Goal: Task Accomplishment & Management: Manage account settings

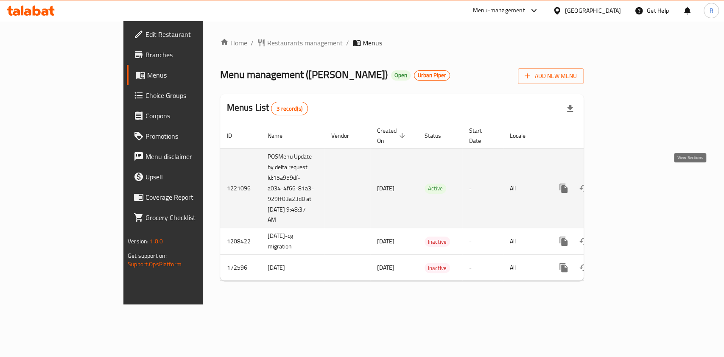
click at [629, 185] on icon "enhanced table" at bounding box center [625, 189] width 8 height 8
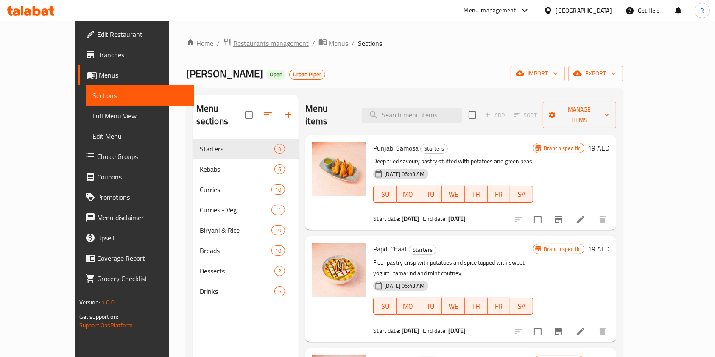
click at [241, 40] on span "Restaurants management" at bounding box center [270, 43] width 75 height 10
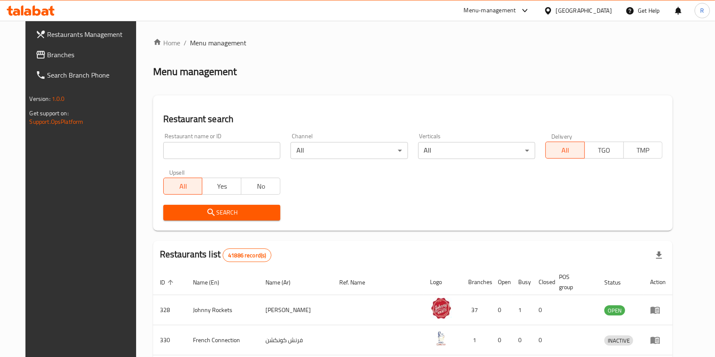
click at [212, 153] on input "search" at bounding box center [221, 150] width 117 height 17
click button "Search" at bounding box center [221, 213] width 117 height 16
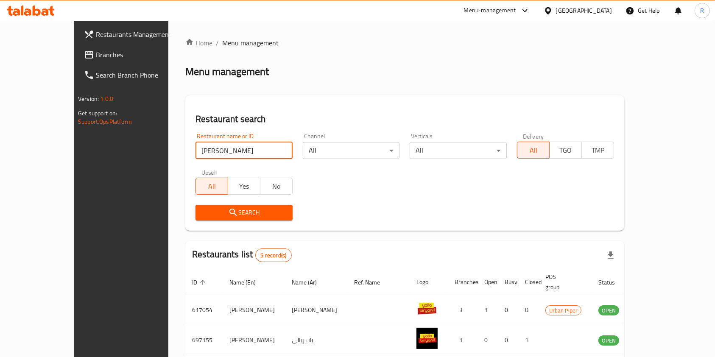
paste input "645039"
type input "645039"
click button "Search" at bounding box center [244, 213] width 97 height 16
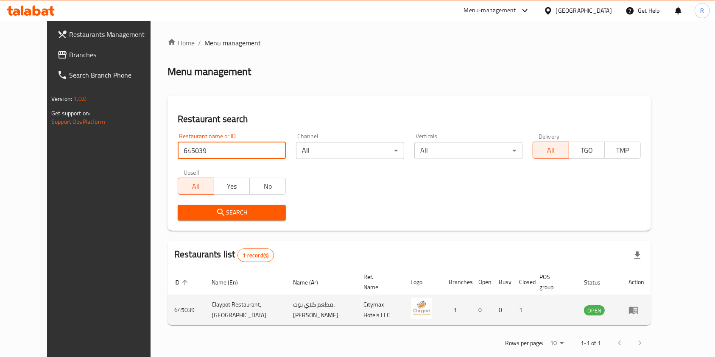
click at [638, 307] on icon "enhanced table" at bounding box center [633, 310] width 9 height 7
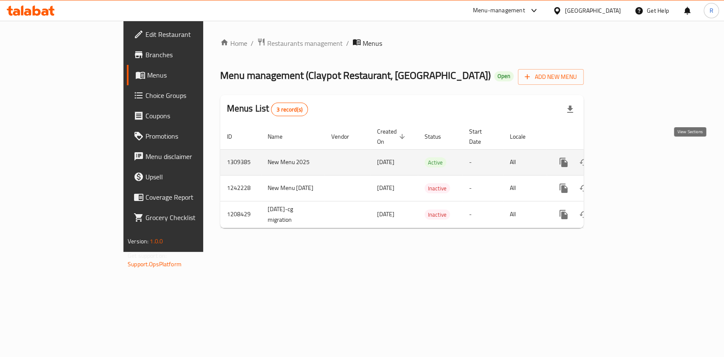
click at [630, 157] on icon "enhanced table" at bounding box center [625, 162] width 10 height 10
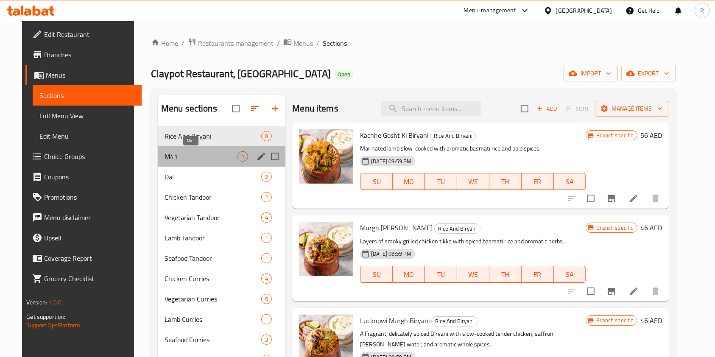
click at [194, 154] on span "M41" at bounding box center [201, 156] width 73 height 10
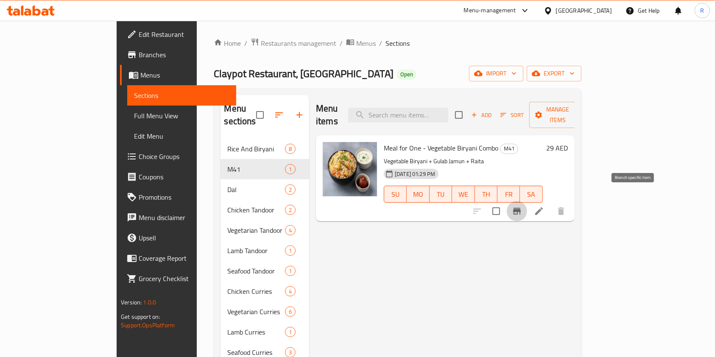
click at [522, 206] on icon "Branch-specific-item" at bounding box center [517, 211] width 10 height 10
click at [261, 42] on span "Restaurants management" at bounding box center [298, 43] width 75 height 10
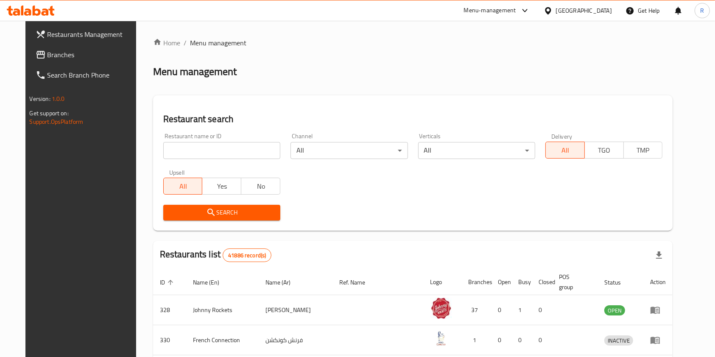
click at [183, 149] on input "search" at bounding box center [221, 150] width 117 height 17
paste input "15441"
type input "15441"
click button "Search" at bounding box center [221, 213] width 117 height 16
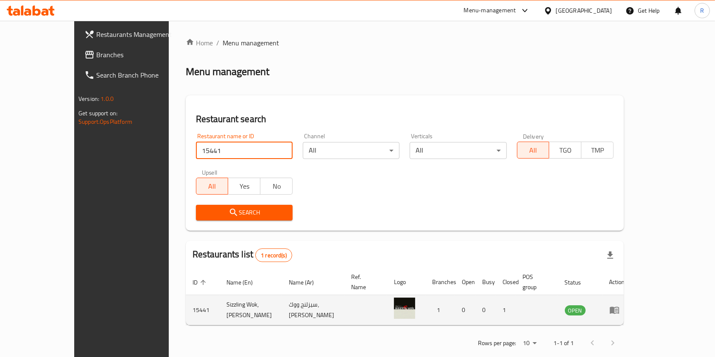
click at [619, 307] on icon "enhanced table" at bounding box center [614, 310] width 9 height 7
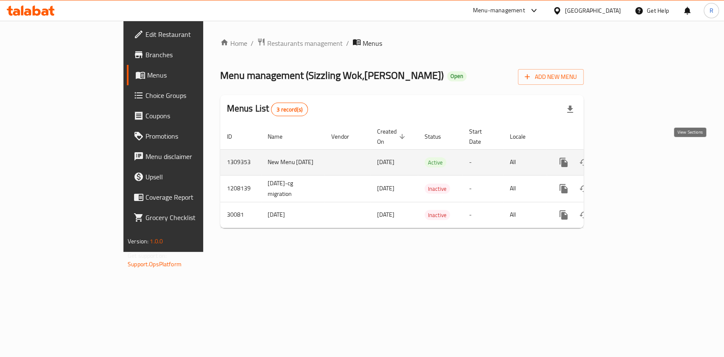
click at [629, 159] on icon "enhanced table" at bounding box center [625, 163] width 8 height 8
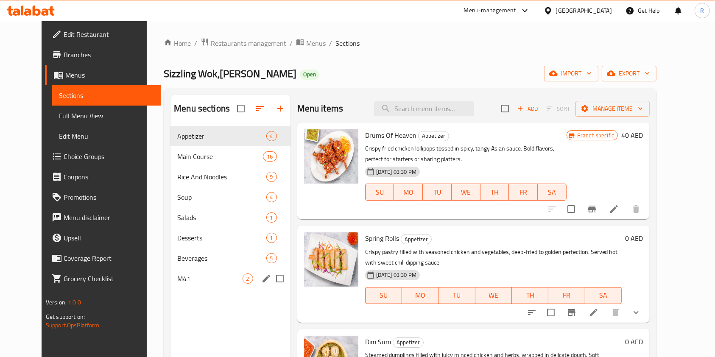
click at [183, 280] on span "M41" at bounding box center [209, 279] width 65 height 10
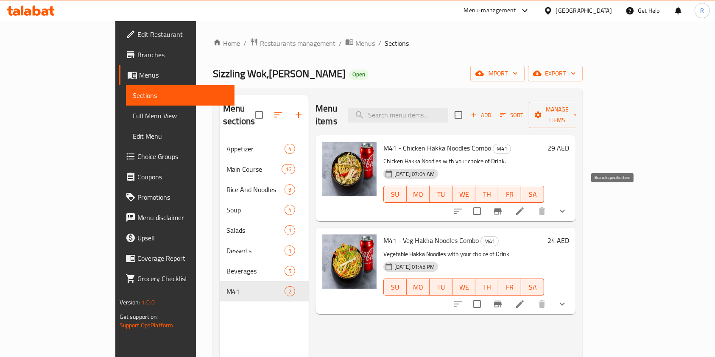
click at [502, 208] on icon "Branch-specific-item" at bounding box center [498, 211] width 8 height 7
click at [502, 301] on icon "Branch-specific-item" at bounding box center [498, 304] width 8 height 7
click at [260, 45] on span "Restaurants management" at bounding box center [297, 43] width 75 height 10
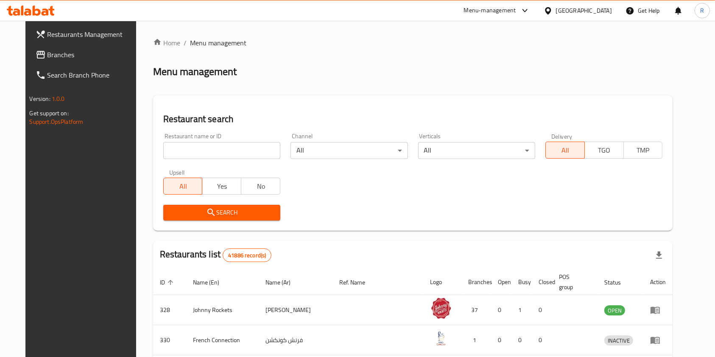
click at [221, 149] on input "search" at bounding box center [221, 150] width 117 height 17
paste input "697155"
type input "697155"
click button "Search" at bounding box center [221, 213] width 117 height 16
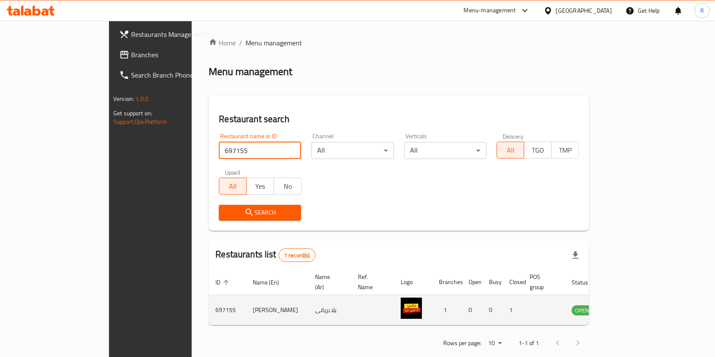
click at [626, 305] on icon "enhanced table" at bounding box center [621, 310] width 10 height 10
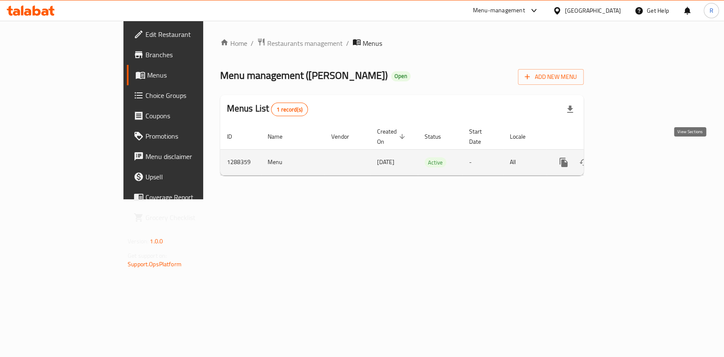
click at [630, 157] on icon "enhanced table" at bounding box center [625, 162] width 10 height 10
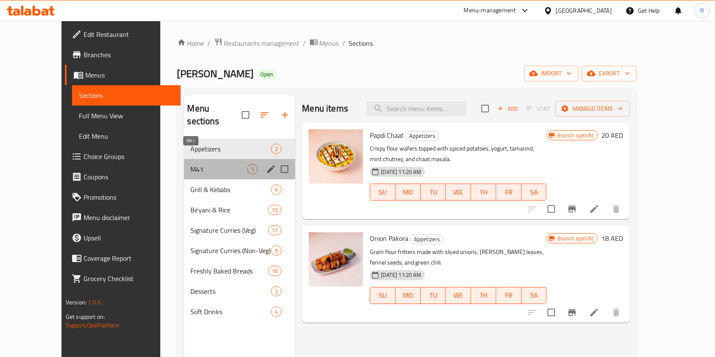
click at [191, 164] on span "M41" at bounding box center [219, 169] width 57 height 10
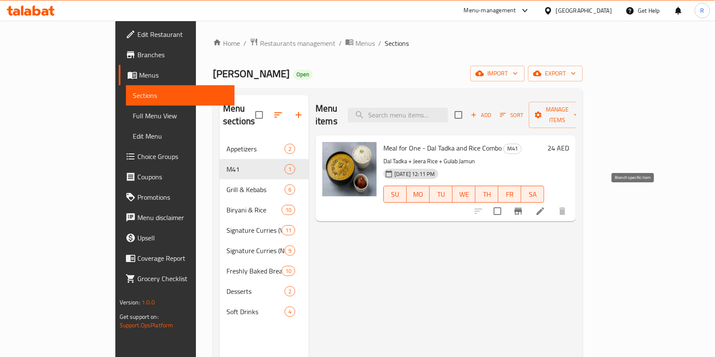
click at [522, 208] on icon "Branch-specific-item" at bounding box center [519, 211] width 8 height 7
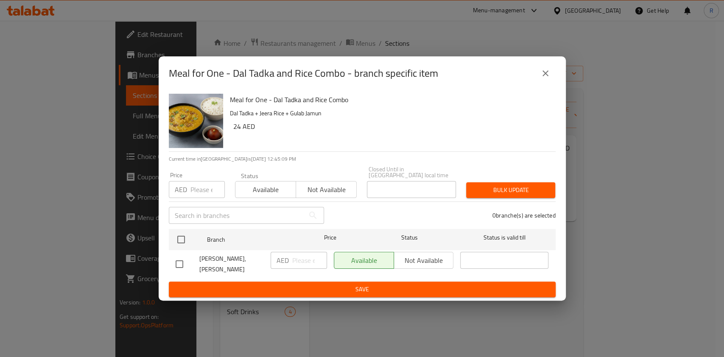
click at [548, 78] on icon "close" at bounding box center [545, 73] width 10 height 10
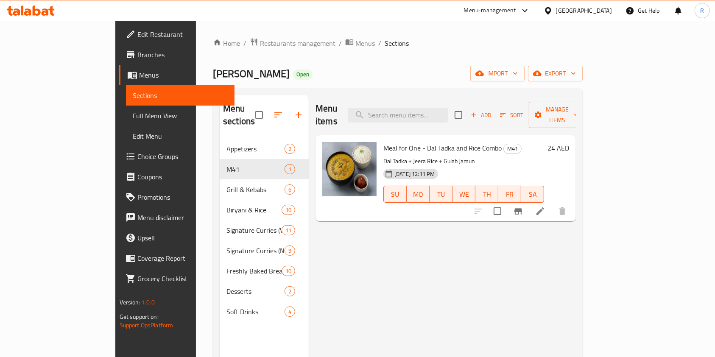
click at [508, 201] on button "Branch-specific-item" at bounding box center [518, 211] width 20 height 20
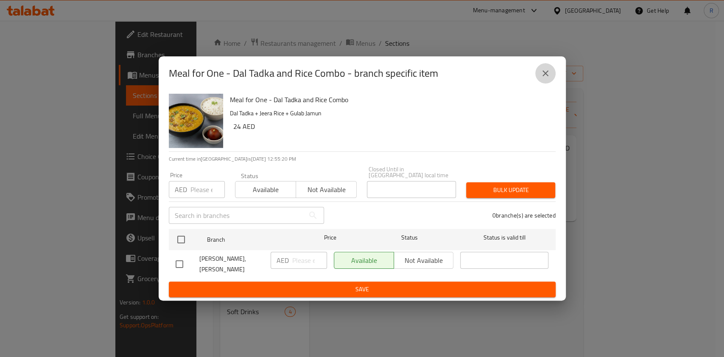
click at [546, 77] on icon "close" at bounding box center [545, 73] width 10 height 10
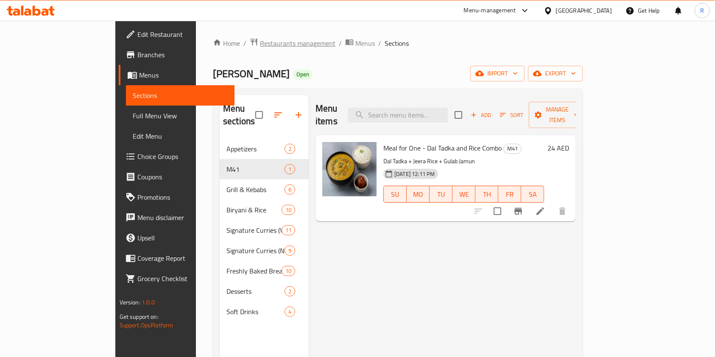
click at [260, 43] on span "Restaurants management" at bounding box center [297, 43] width 75 height 10
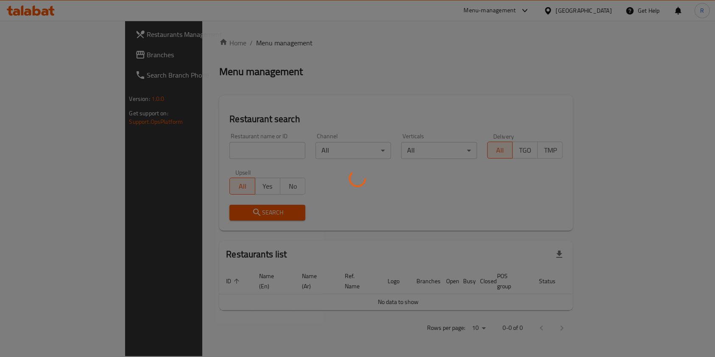
click at [209, 144] on div at bounding box center [357, 178] width 715 height 357
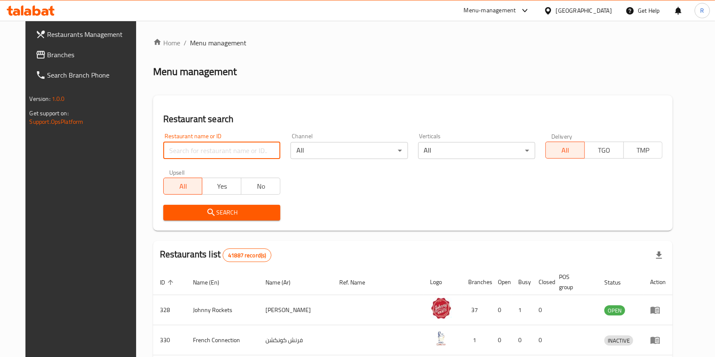
drag, startPoint x: 214, startPoint y: 151, endPoint x: 221, endPoint y: 153, distance: 7.4
click at [215, 151] on input "search" at bounding box center [221, 150] width 117 height 17
click at [216, 149] on input "search" at bounding box center [221, 150] width 117 height 17
type input "via [GEOGRAPHIC_DATA]"
click button "Search" at bounding box center [221, 213] width 117 height 16
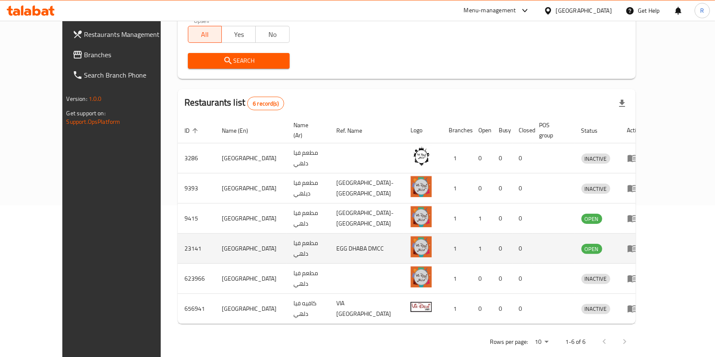
scroll to position [153, 0]
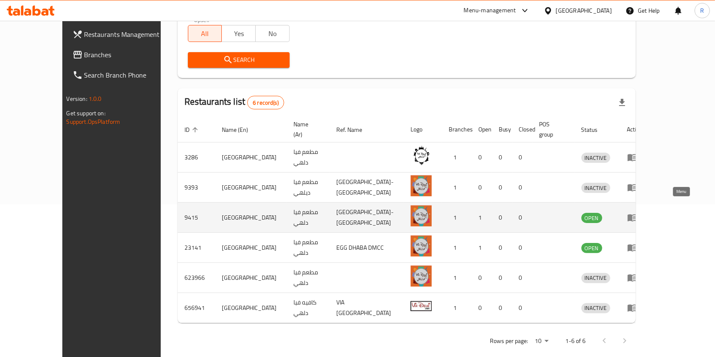
click at [638, 213] on icon "enhanced table" at bounding box center [632, 218] width 10 height 10
